Goal: Transaction & Acquisition: Purchase product/service

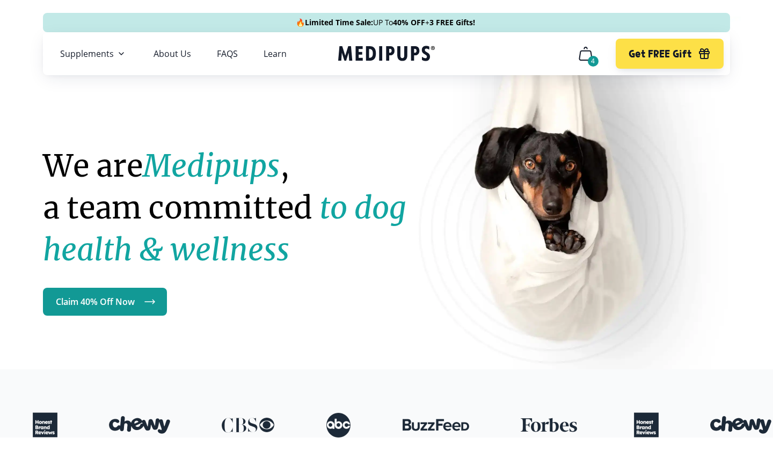
click at [583, 53] on icon "cart" at bounding box center [585, 53] width 17 height 17
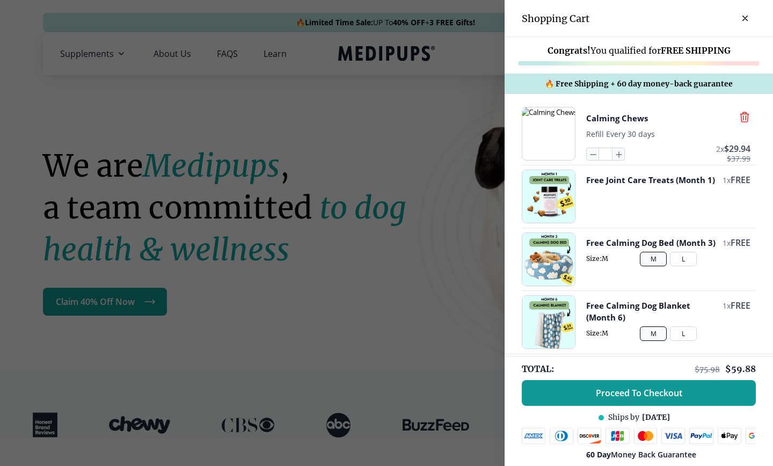
click at [742, 119] on icon "button" at bounding box center [745, 117] width 12 height 12
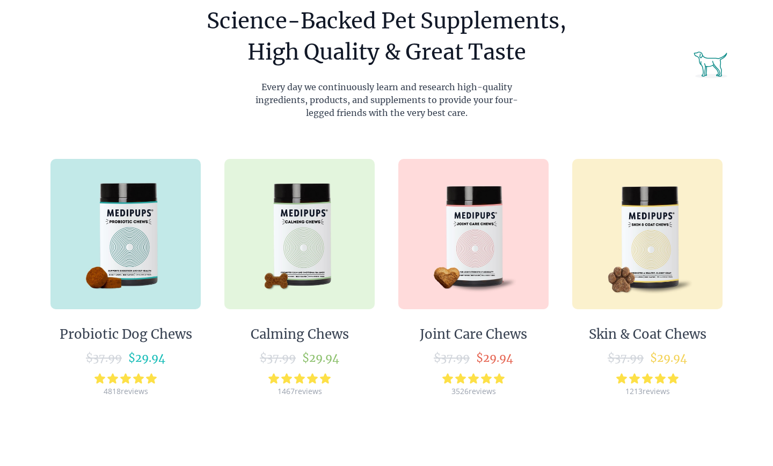
scroll to position [590, 0]
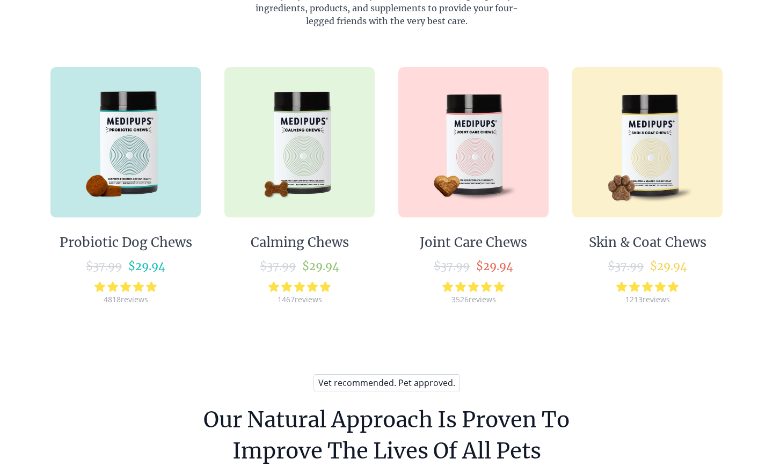
click at [326, 191] on img at bounding box center [300, 142] width 150 height 150
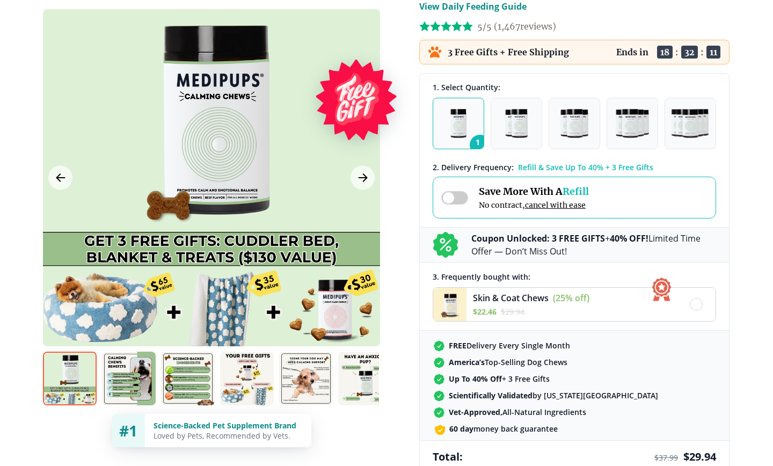
scroll to position [217, 0]
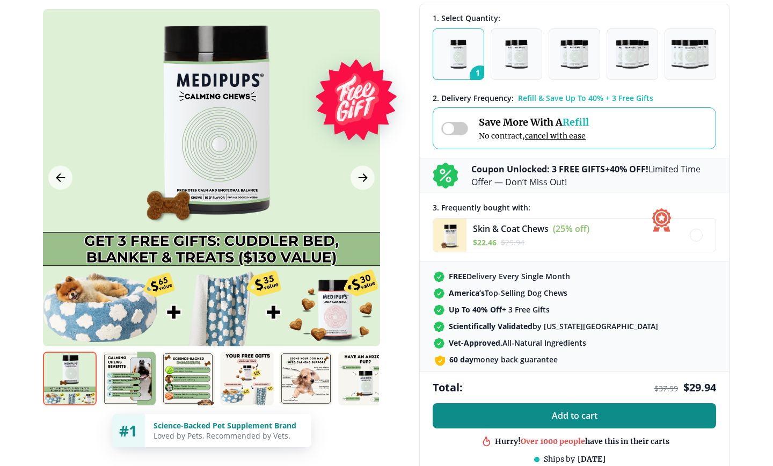
click at [563, 418] on span "Add to cart" at bounding box center [575, 416] width 46 height 10
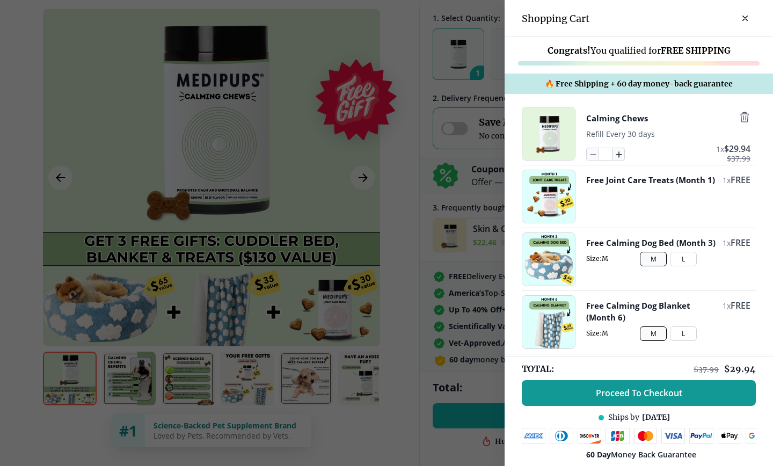
click at [618, 154] on icon "button" at bounding box center [619, 154] width 12 height 12
type input "*"
click at [393, 70] on div at bounding box center [386, 233] width 773 height 466
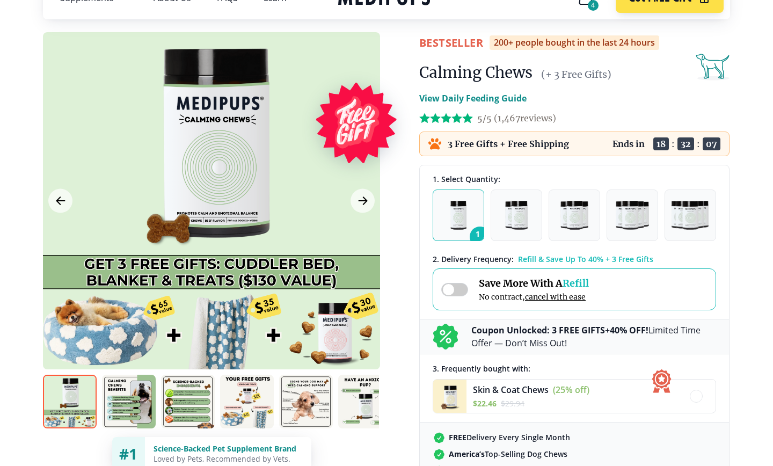
scroll to position [0, 0]
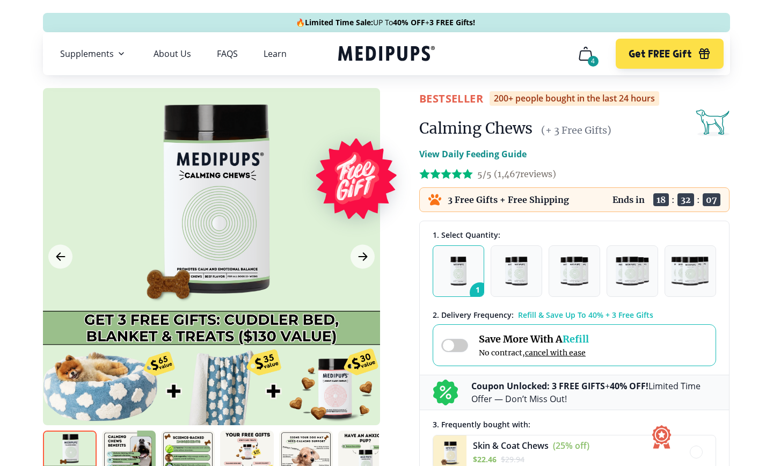
click at [383, 44] on icon "Medipups" at bounding box center [386, 54] width 97 height 20
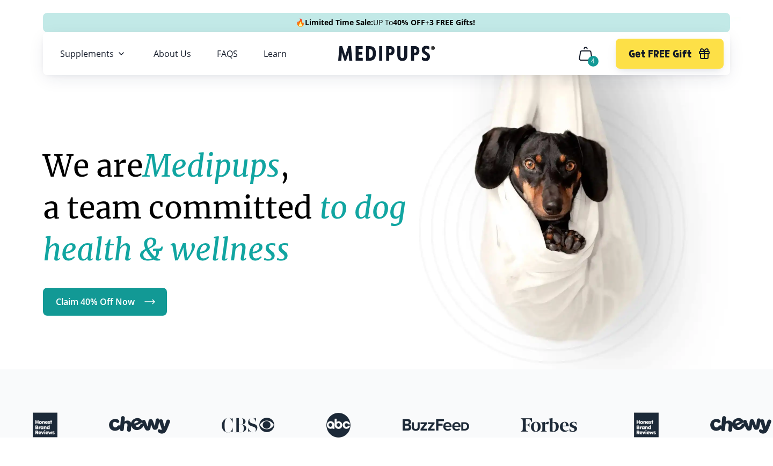
click at [591, 62] on div "4" at bounding box center [593, 61] width 11 height 11
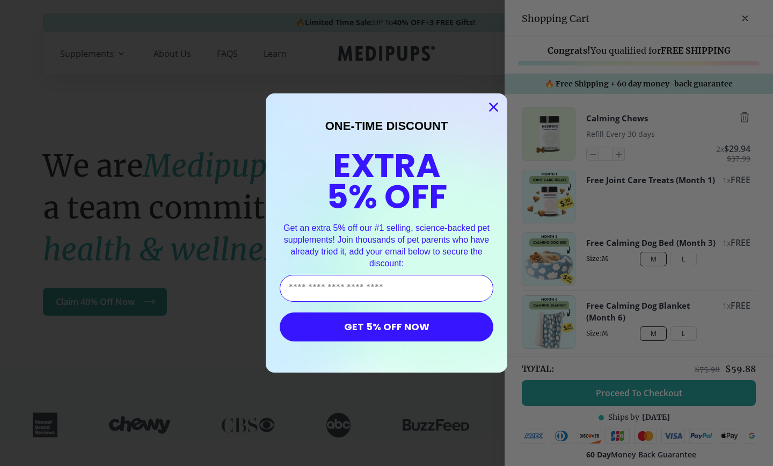
click at [347, 187] on span "5% OFF" at bounding box center [387, 196] width 121 height 47
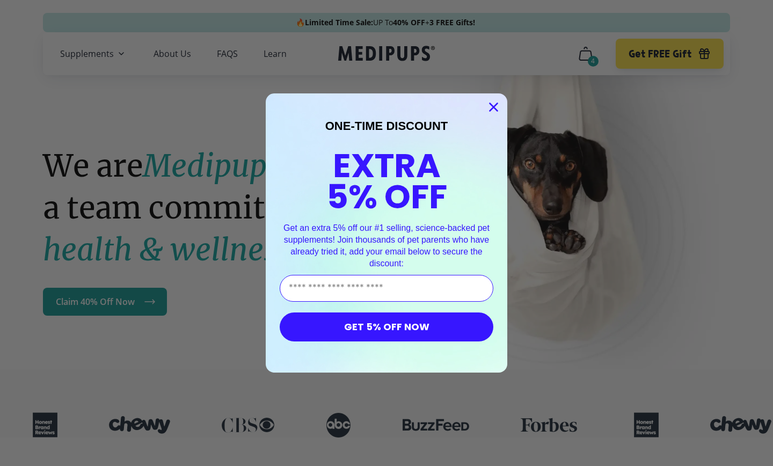
click at [497, 99] on circle "Close dialog" at bounding box center [494, 107] width 18 height 18
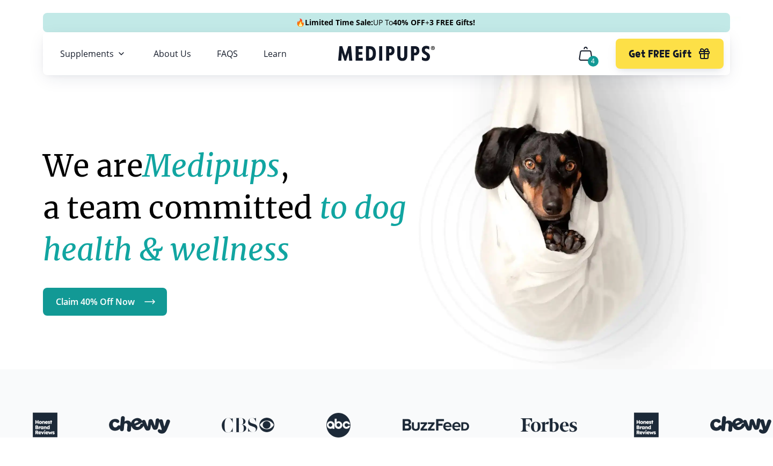
click at [582, 61] on icon "cart" at bounding box center [585, 53] width 17 height 17
click at [591, 62] on div "4" at bounding box center [593, 61] width 11 height 11
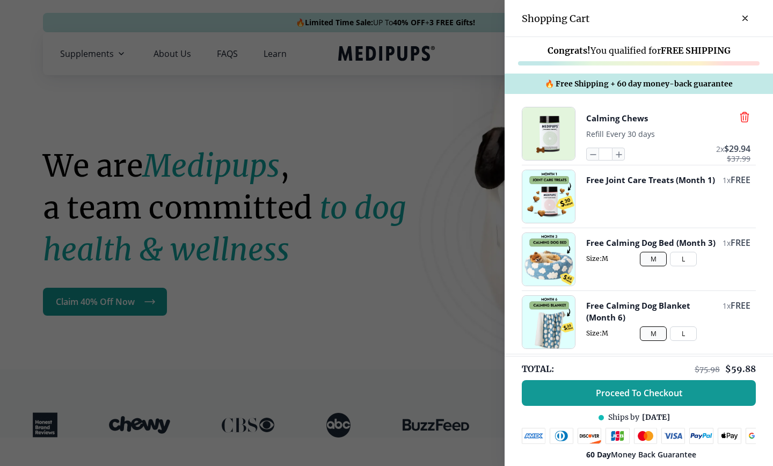
click at [750, 117] on icon "button" at bounding box center [745, 117] width 12 height 12
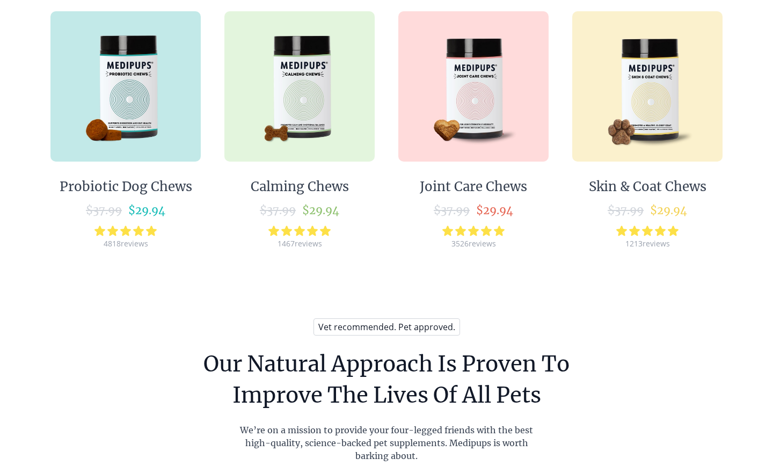
scroll to position [672, 0]
